Goal: Communication & Community: Answer question/provide support

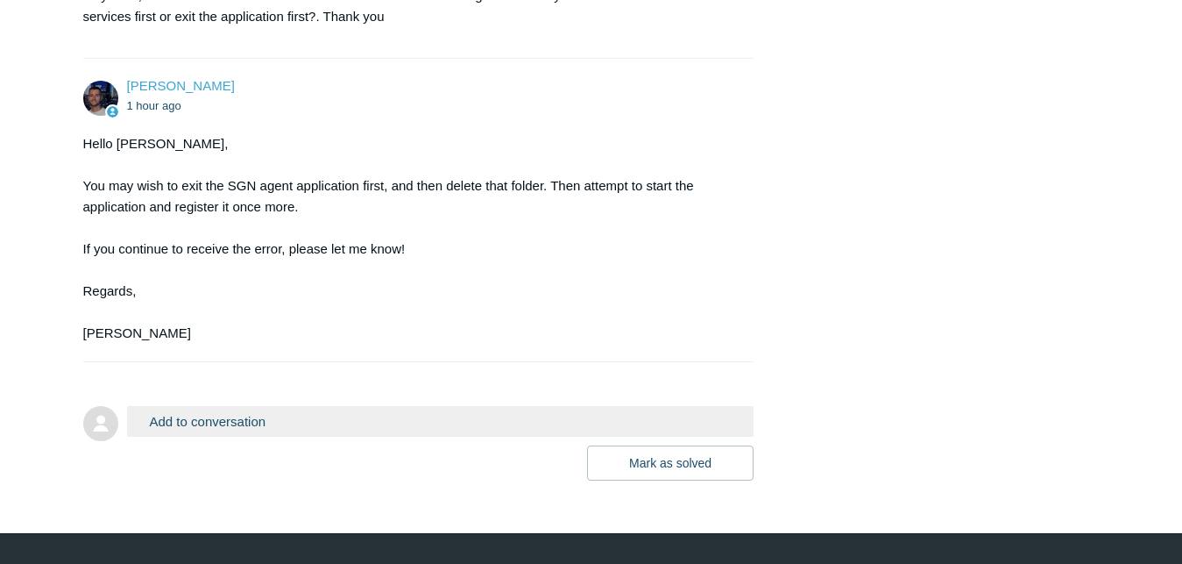
scroll to position [1028, 0]
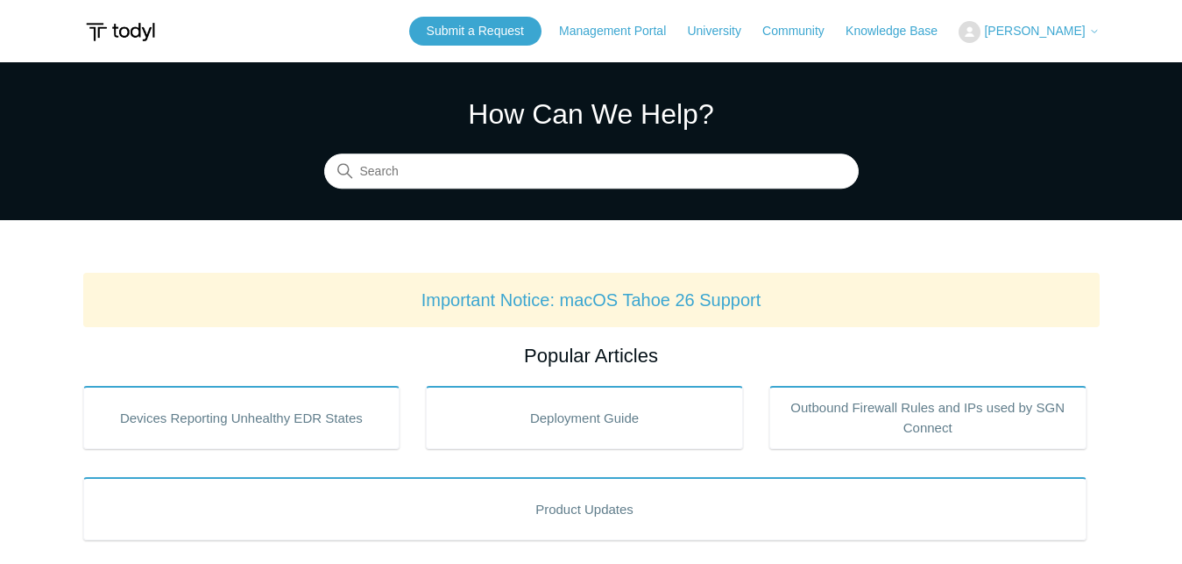
click at [1092, 39] on button "[PERSON_NAME]" at bounding box center [1029, 32] width 140 height 22
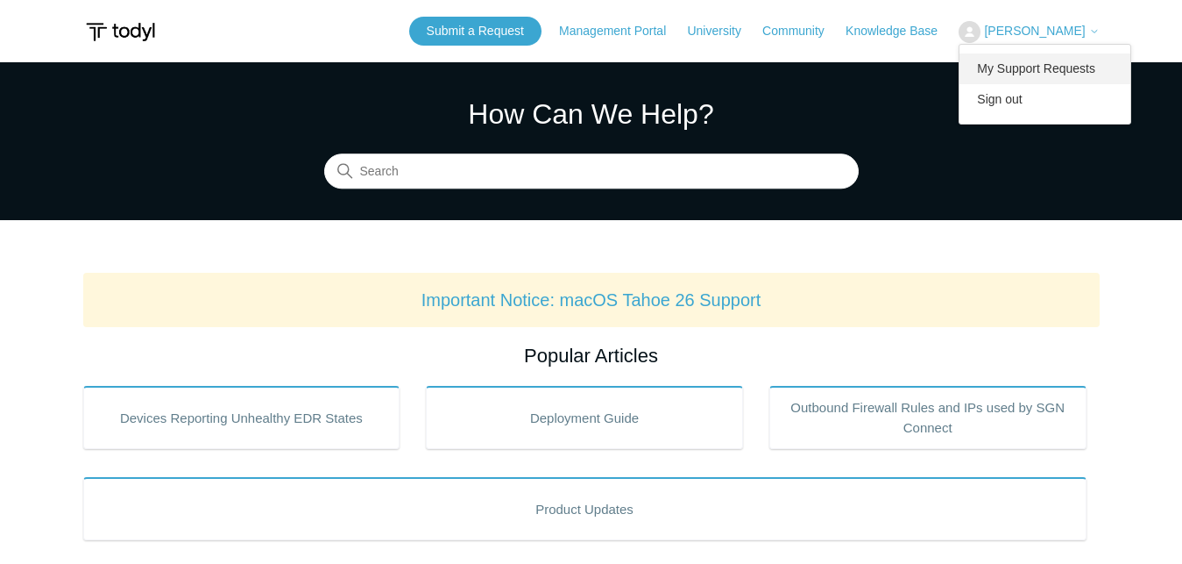
click at [1063, 75] on link "My Support Requests" at bounding box center [1045, 68] width 171 height 31
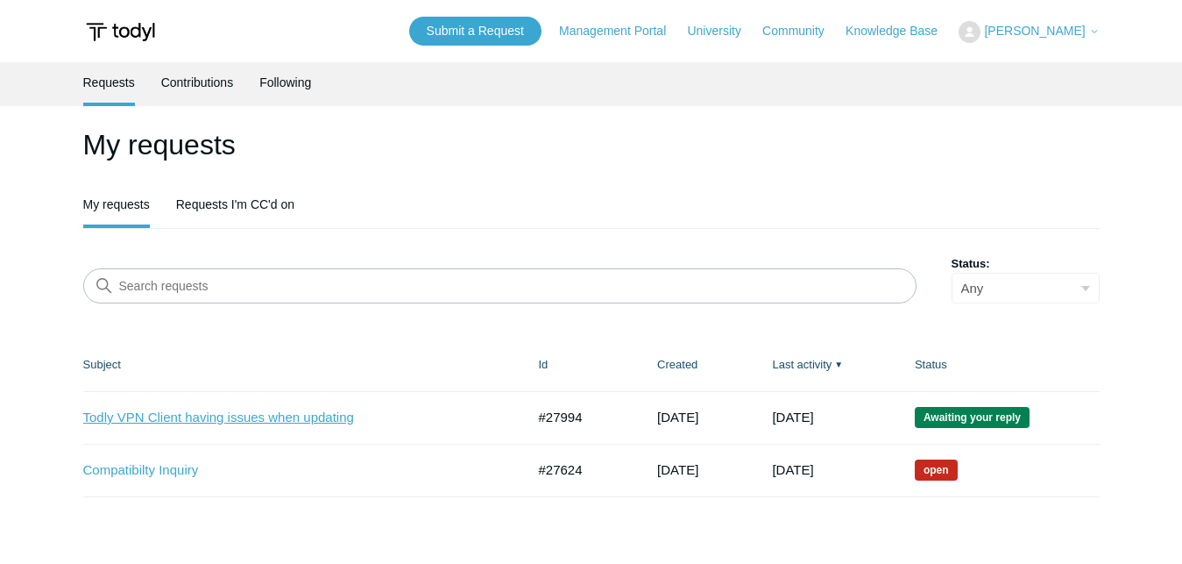
click at [272, 418] on link "Todly VPN Client having issues when updating" at bounding box center [291, 418] width 416 height 20
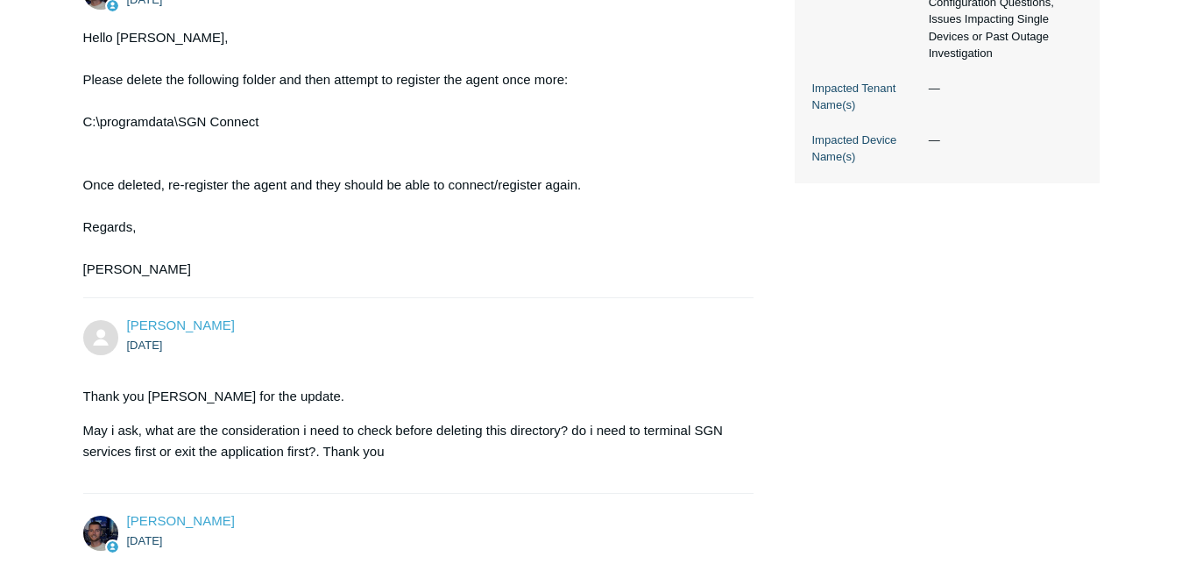
scroll to position [591, 0]
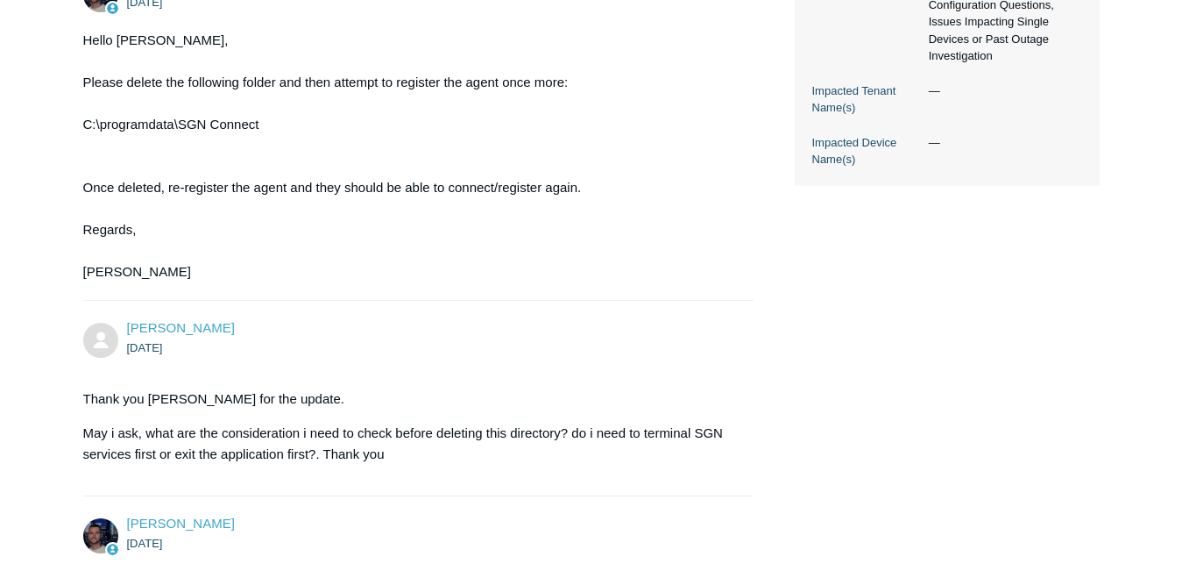
click at [372, 282] on div "Hello Alvin, Please delete the following folder and then attempt to register th…" at bounding box center [410, 156] width 654 height 252
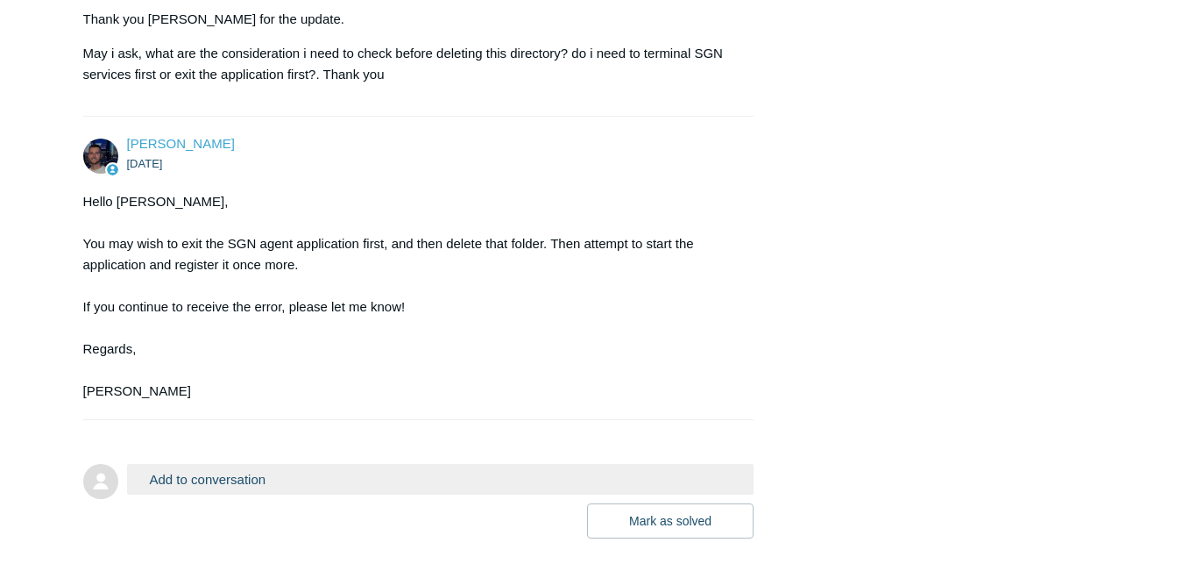
scroll to position [1109, 0]
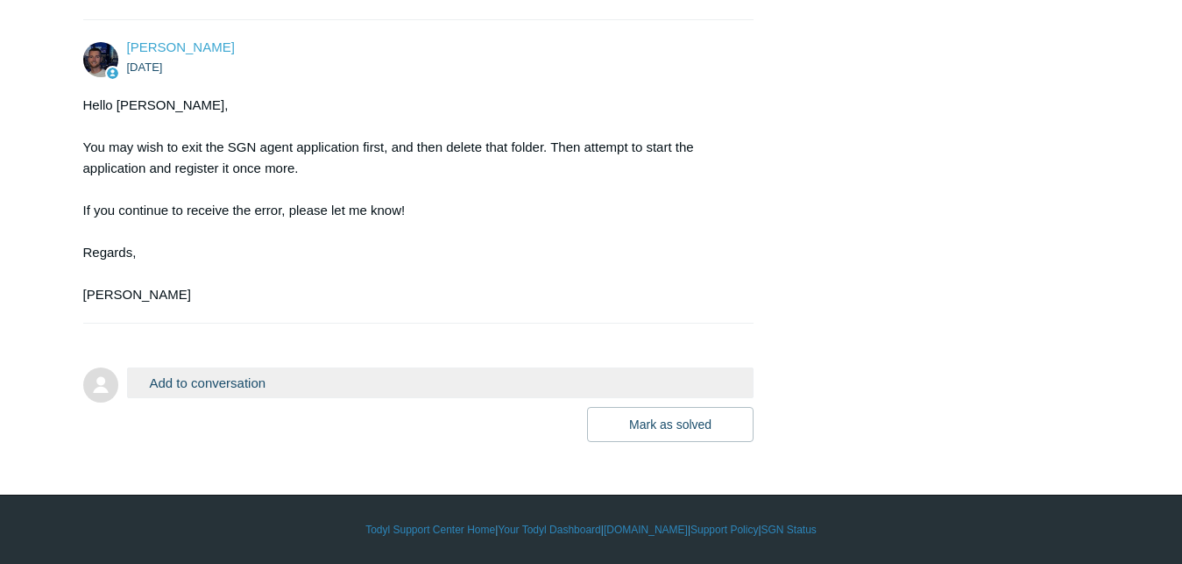
click at [393, 379] on button "Add to conversation" at bounding box center [440, 382] width 627 height 31
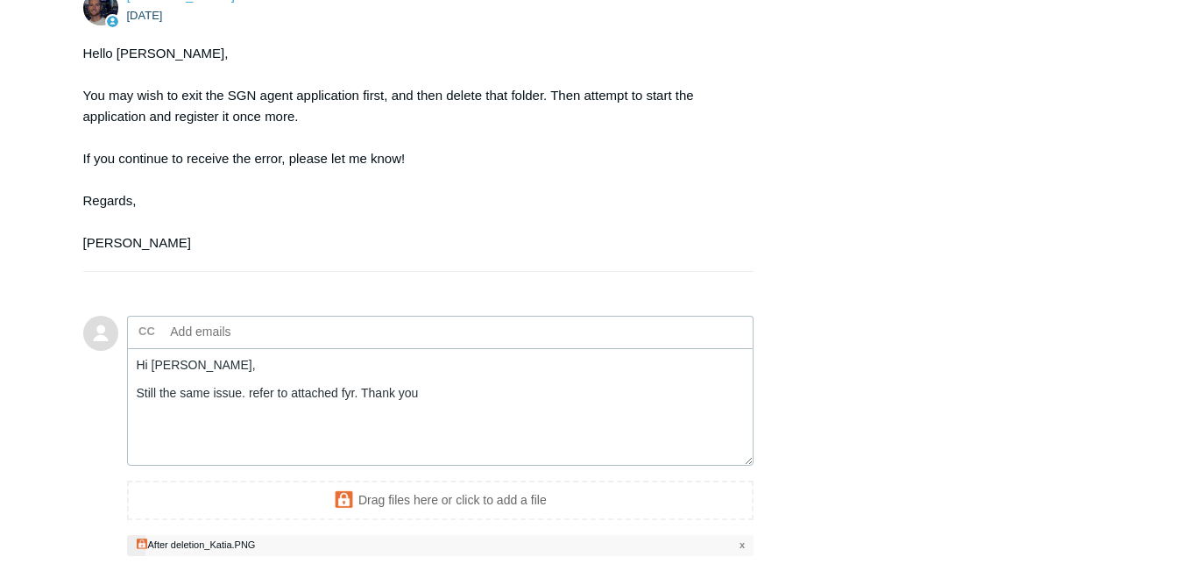
scroll to position [1328, 0]
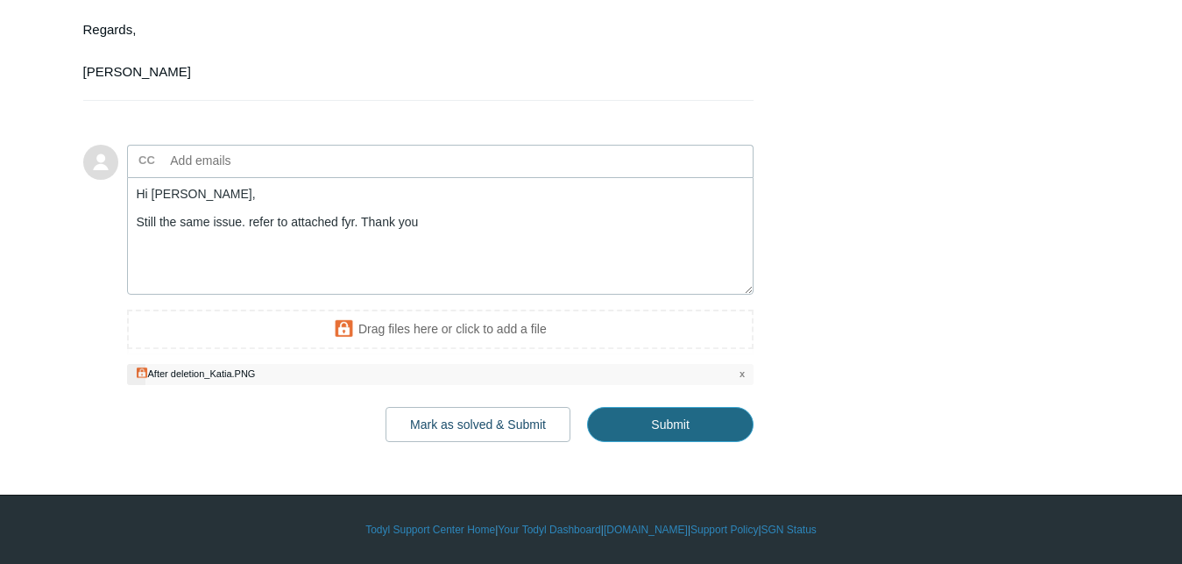
click at [658, 429] on input "Submit" at bounding box center [670, 424] width 167 height 35
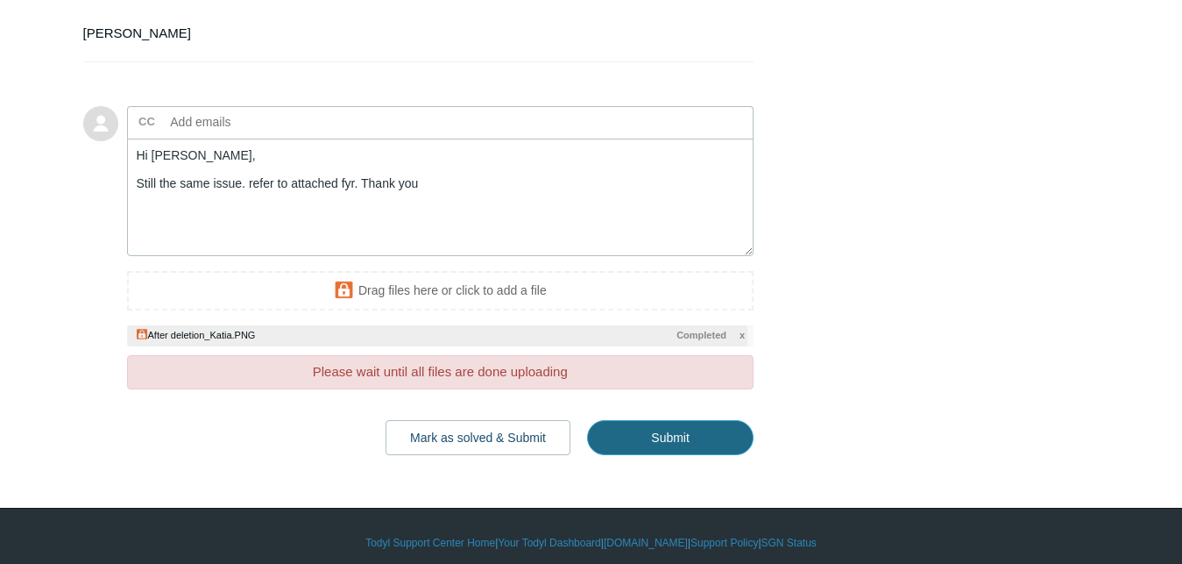
click at [663, 455] on input "Submit" at bounding box center [670, 437] width 167 height 35
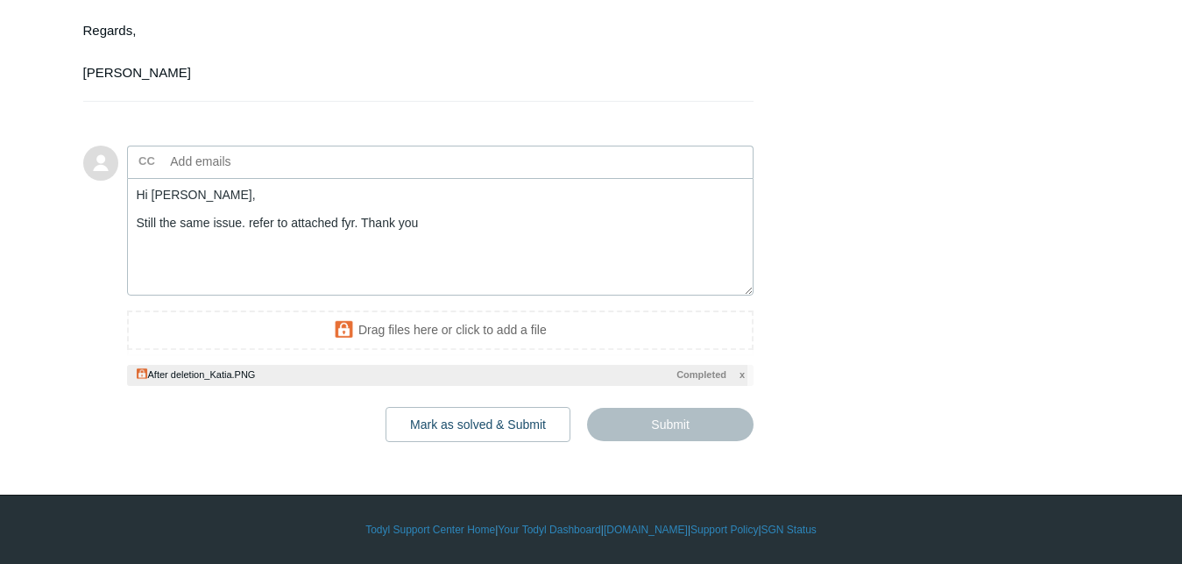
type textarea "Hi Connor, Still the same issue. refer to attached fyr. Thank you This ticket i…"
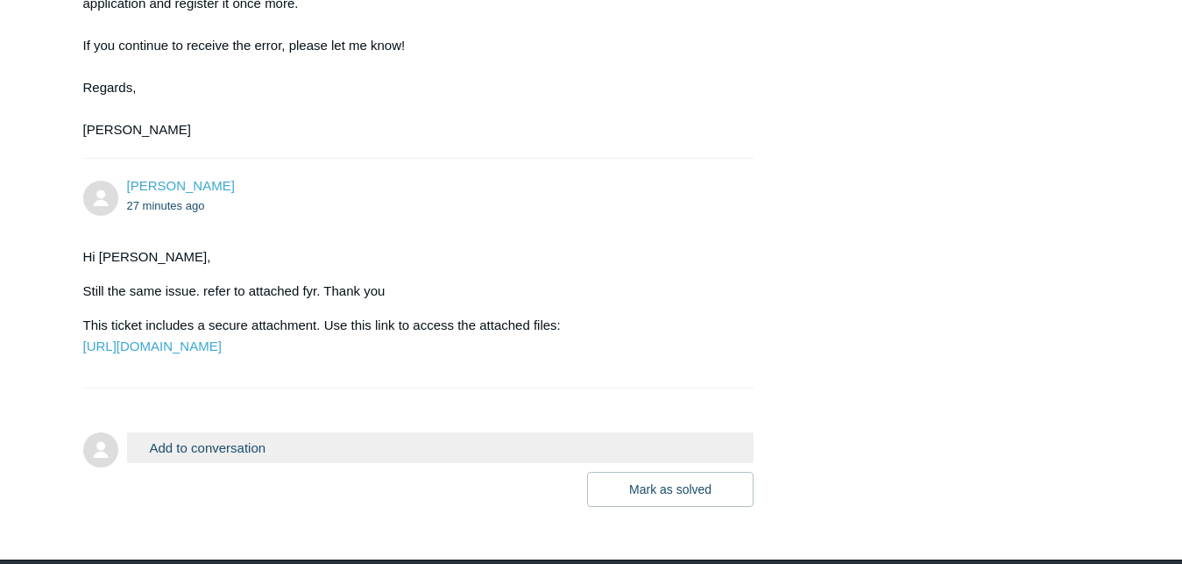
scroll to position [1185, 0]
